Goal: Find specific page/section

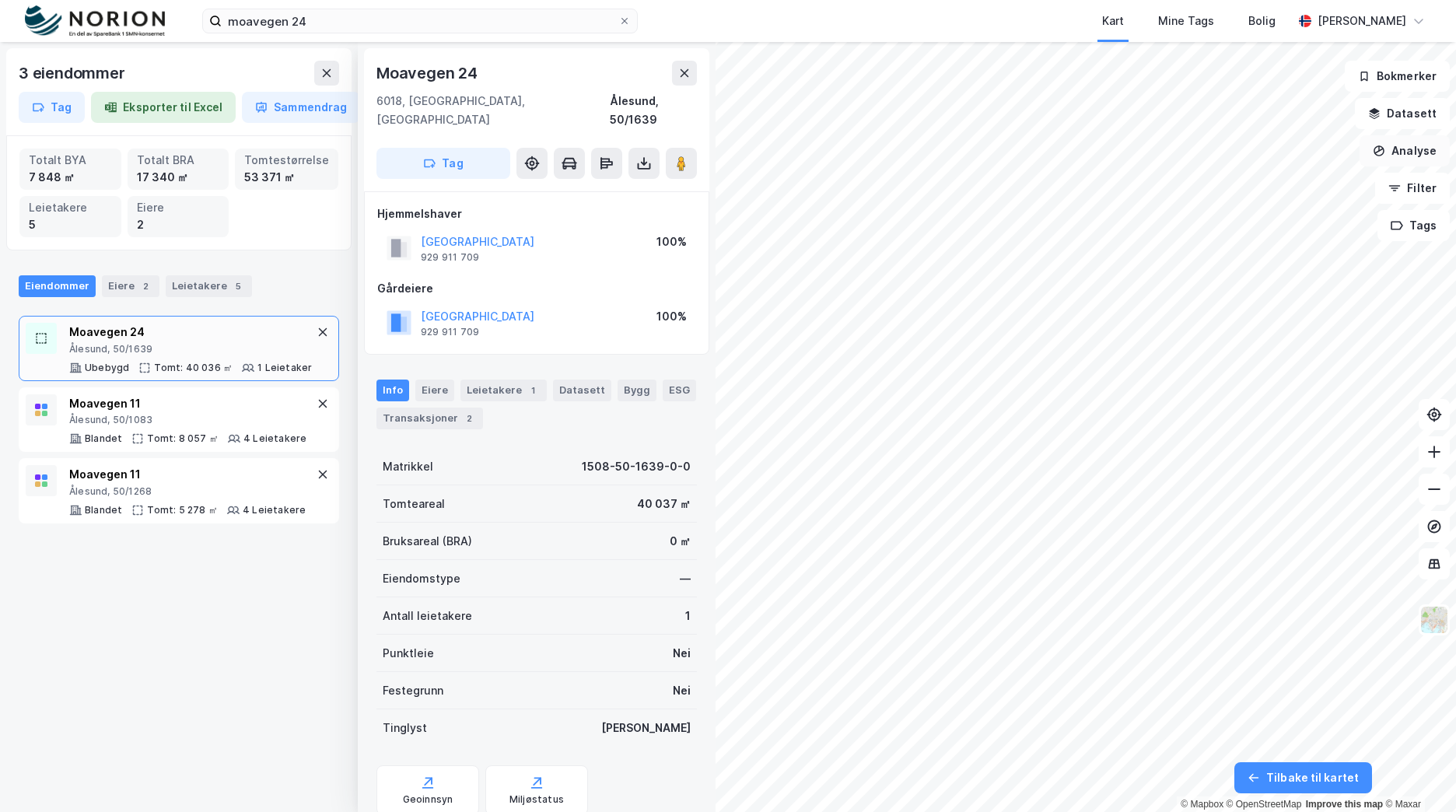
click at [1426, 144] on button "Analyse" at bounding box center [1404, 151] width 90 height 31
click at [1422, 117] on button "Datasett" at bounding box center [1403, 113] width 95 height 31
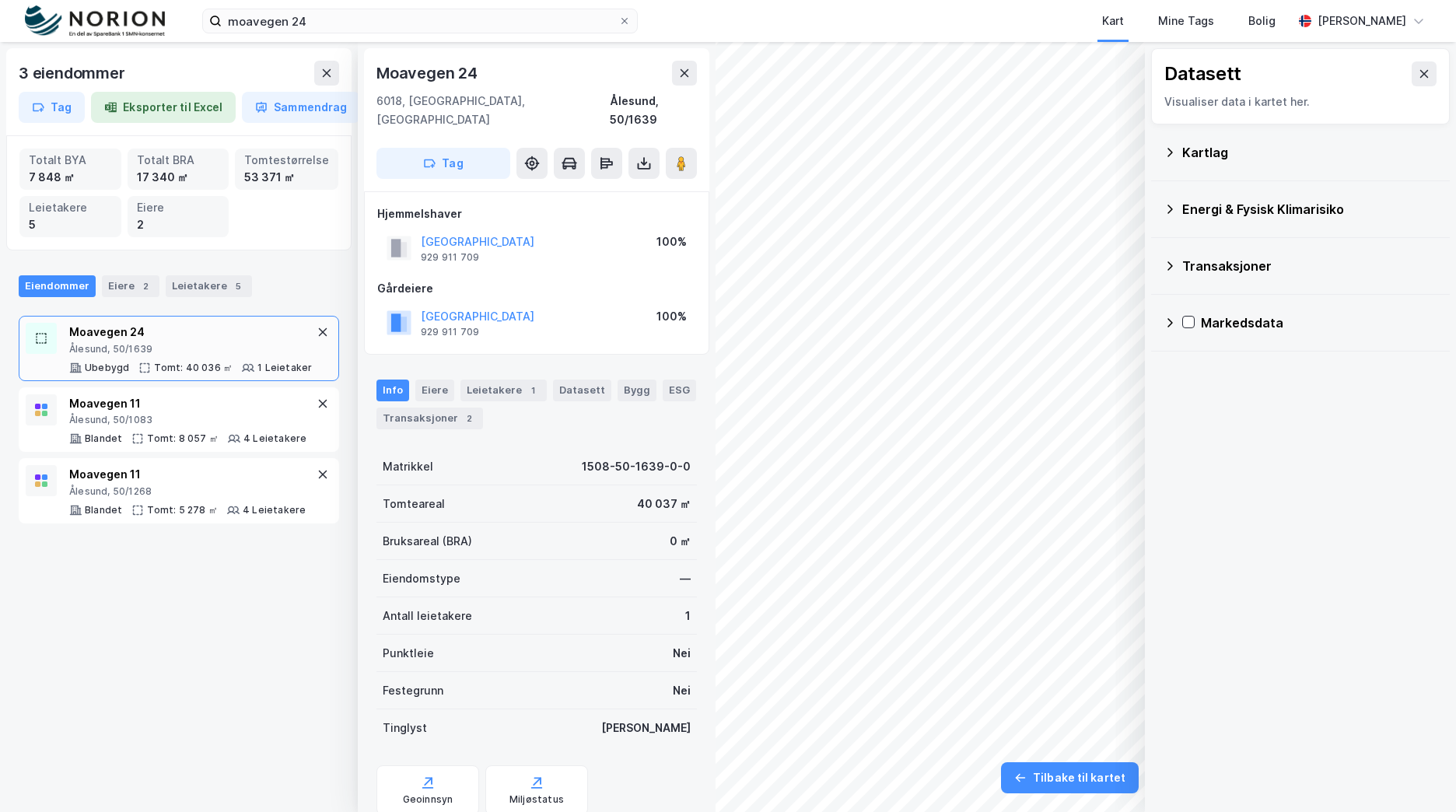
click at [1225, 156] on div "Kartlag" at bounding box center [1310, 152] width 256 height 18
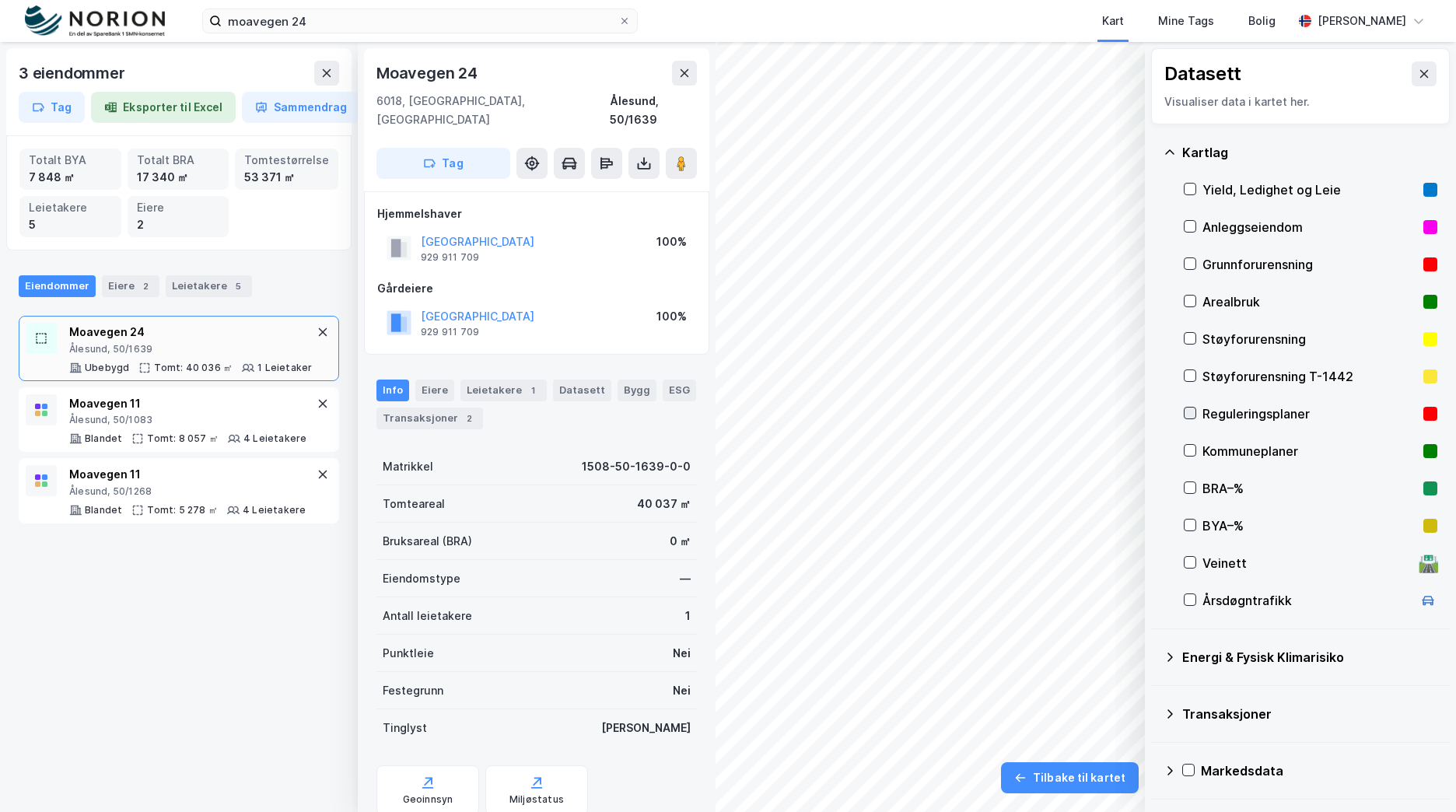
click at [1191, 413] on icon at bounding box center [1190, 412] width 11 height 11
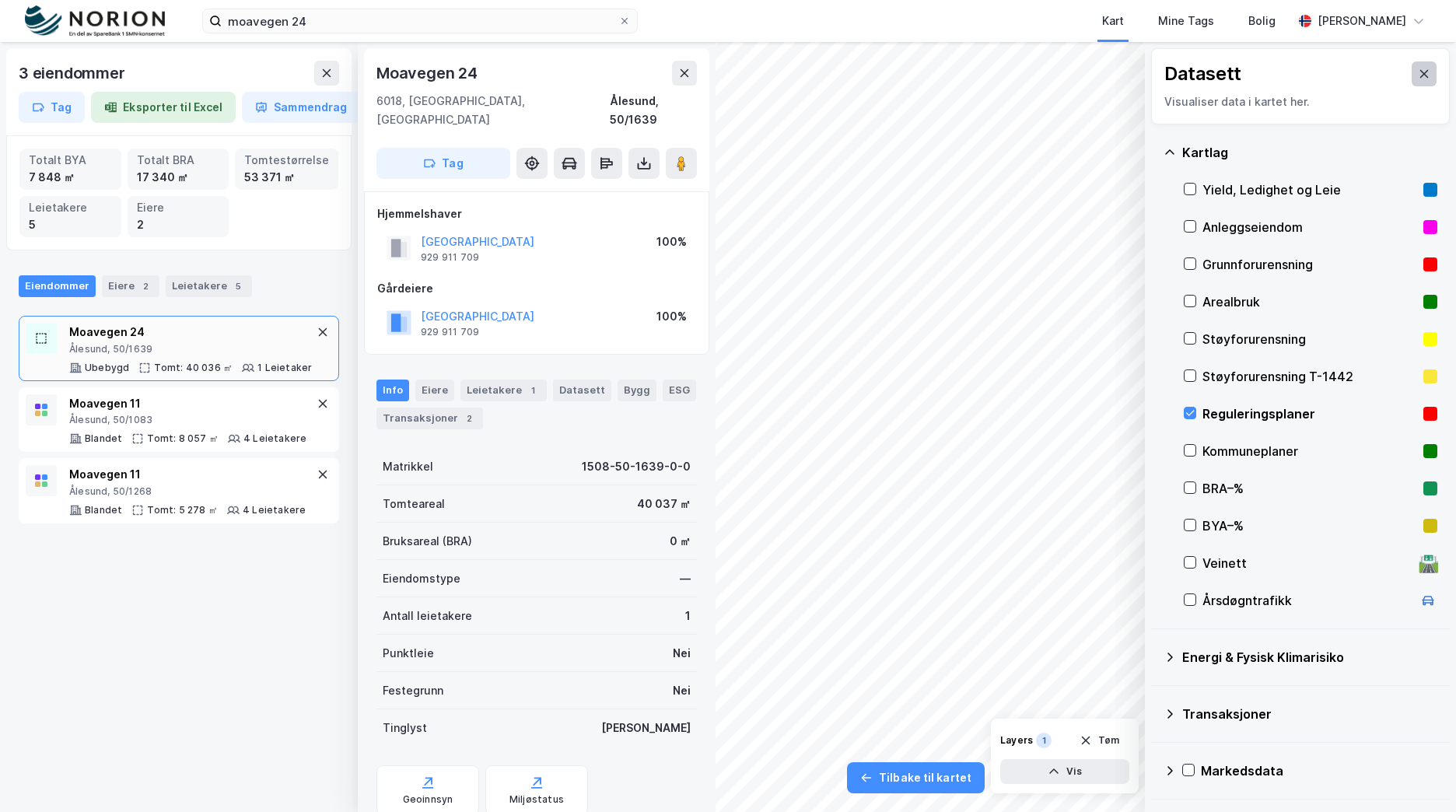
click at [1418, 70] on icon at bounding box center [1424, 74] width 13 height 13
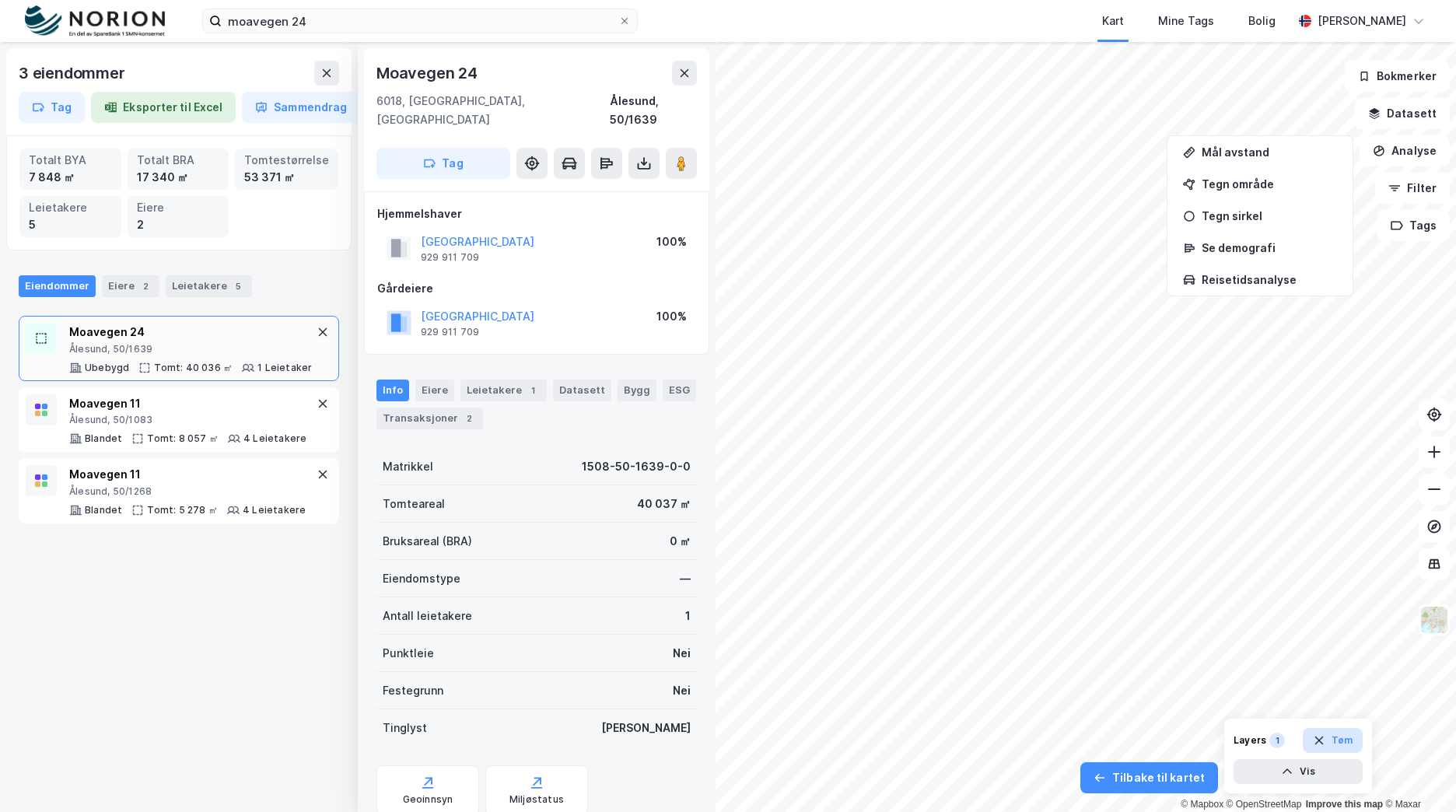
click at [1333, 746] on button "Tøm" at bounding box center [1333, 740] width 60 height 25
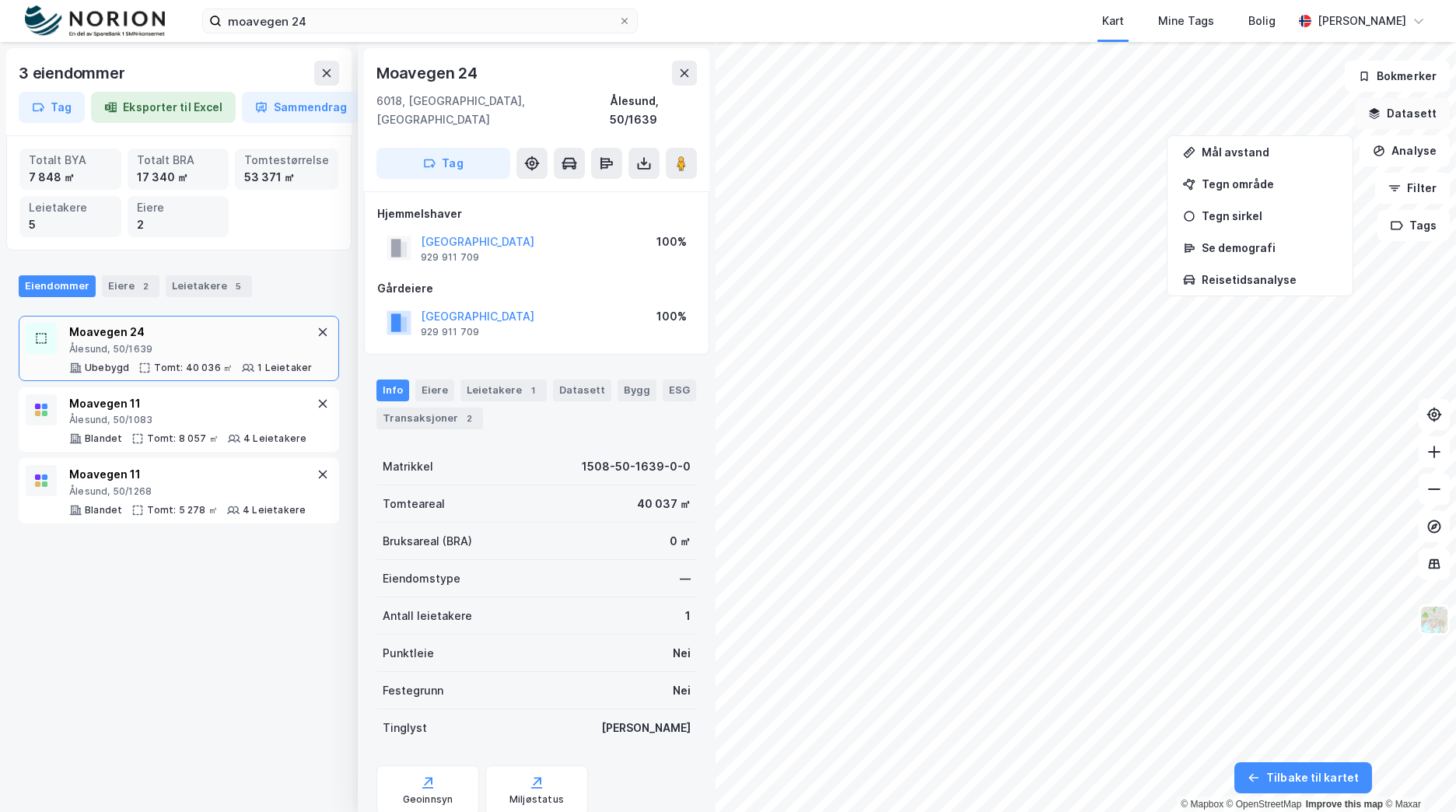
click at [1423, 117] on button "Datasett" at bounding box center [1403, 113] width 95 height 31
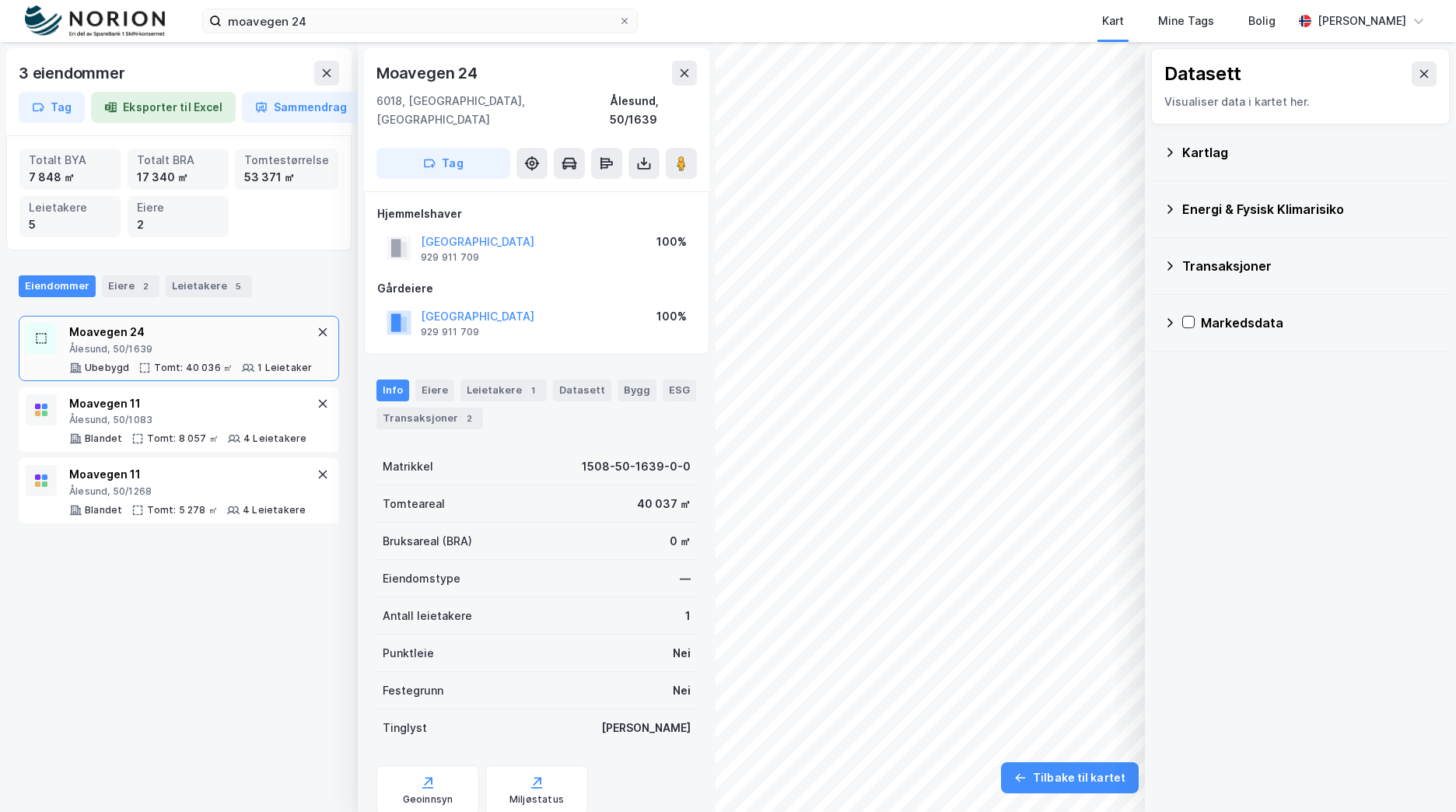
click at [1215, 150] on div "Kartlag" at bounding box center [1310, 152] width 256 height 18
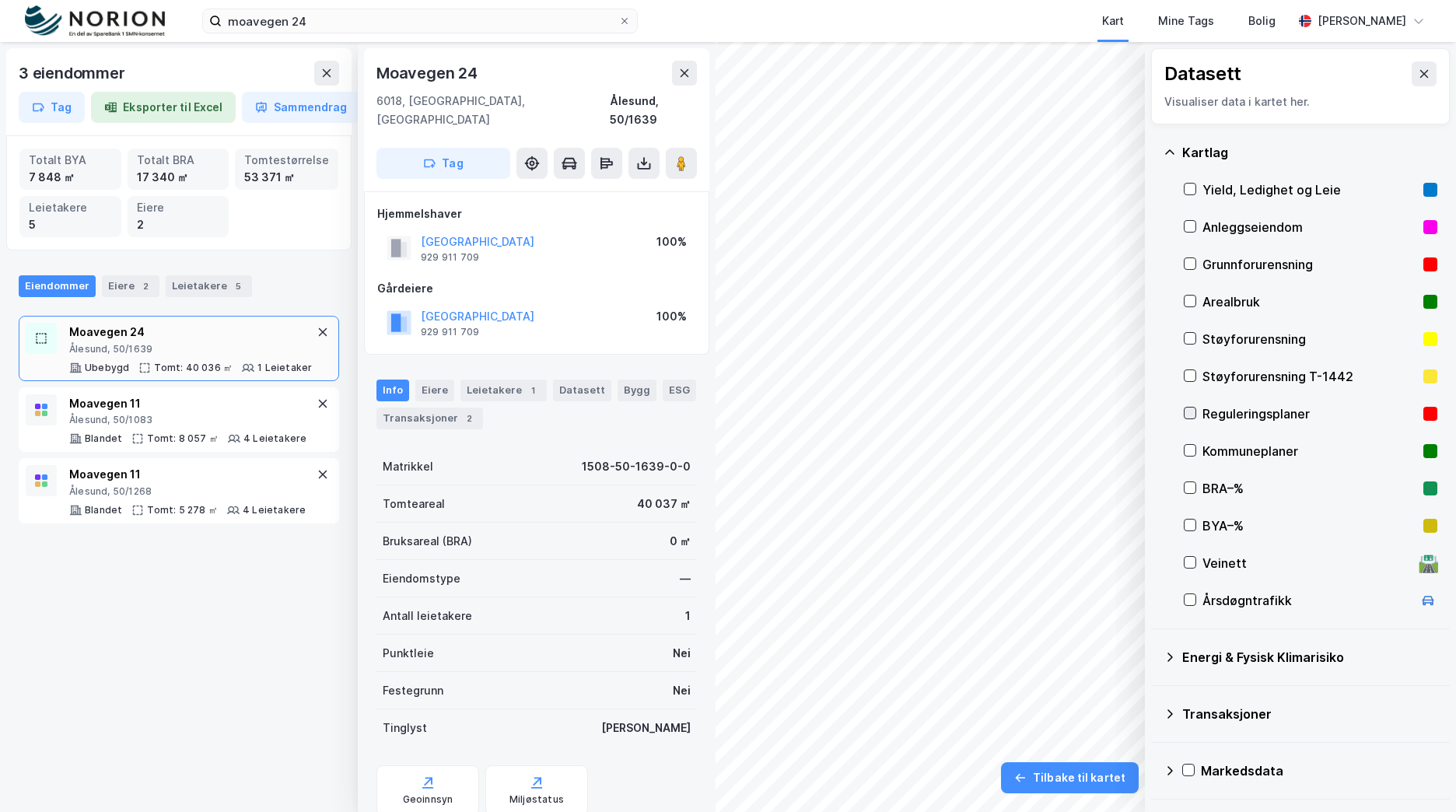
click at [1192, 419] on div at bounding box center [1190, 412] width 13 height 13
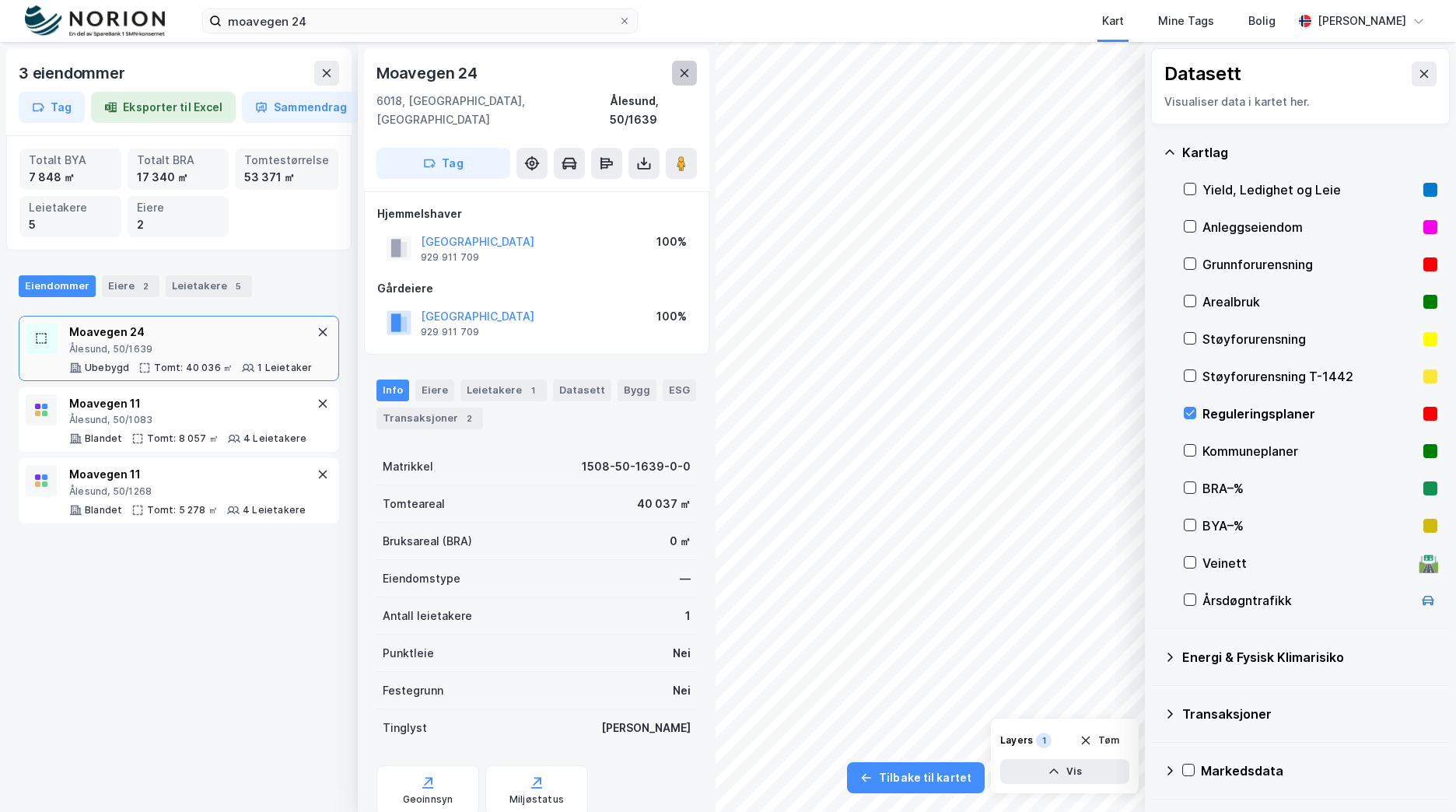
click at [690, 77] on icon at bounding box center [684, 73] width 13 height 13
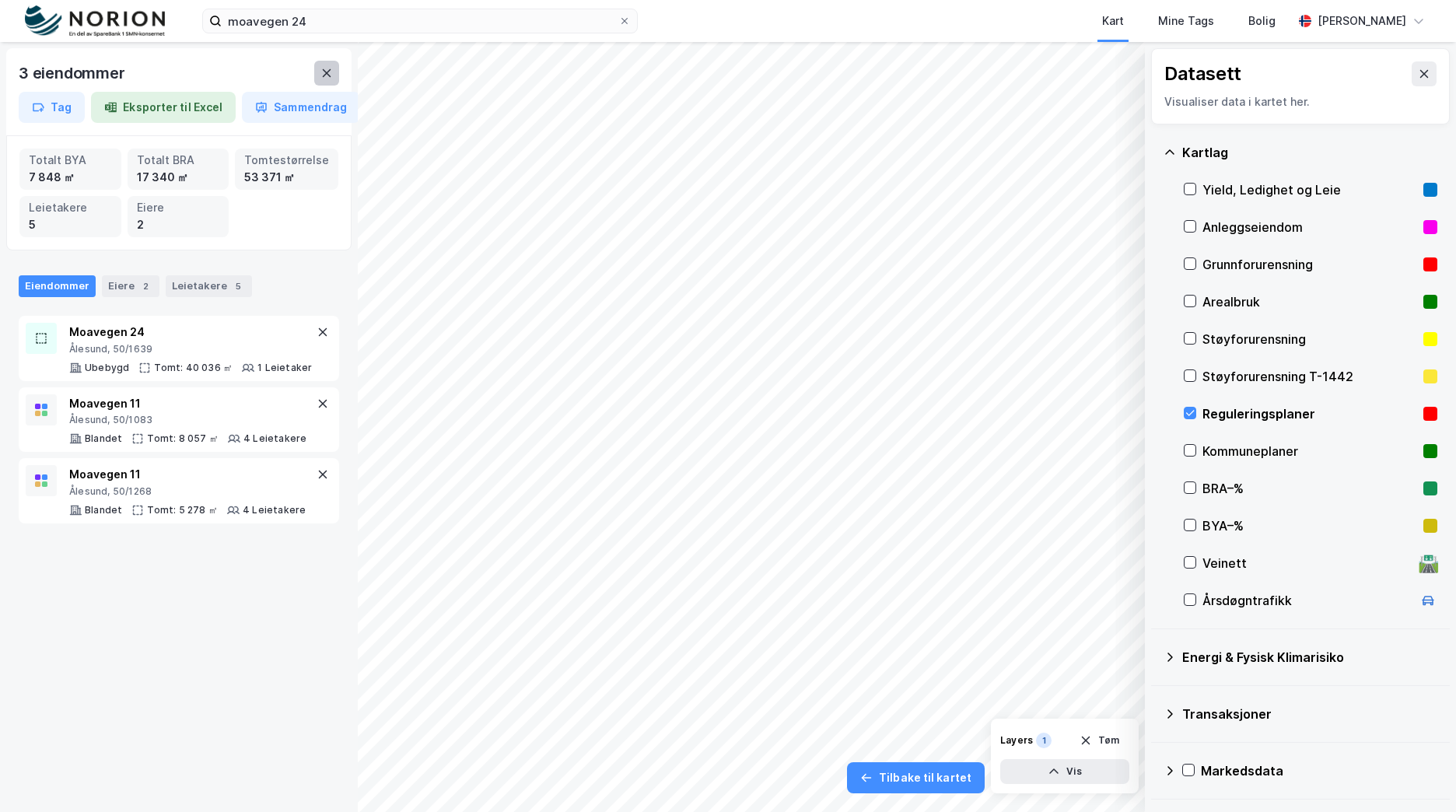
click at [336, 73] on button at bounding box center [327, 74] width 25 height 25
